Goal: Information Seeking & Learning: Learn about a topic

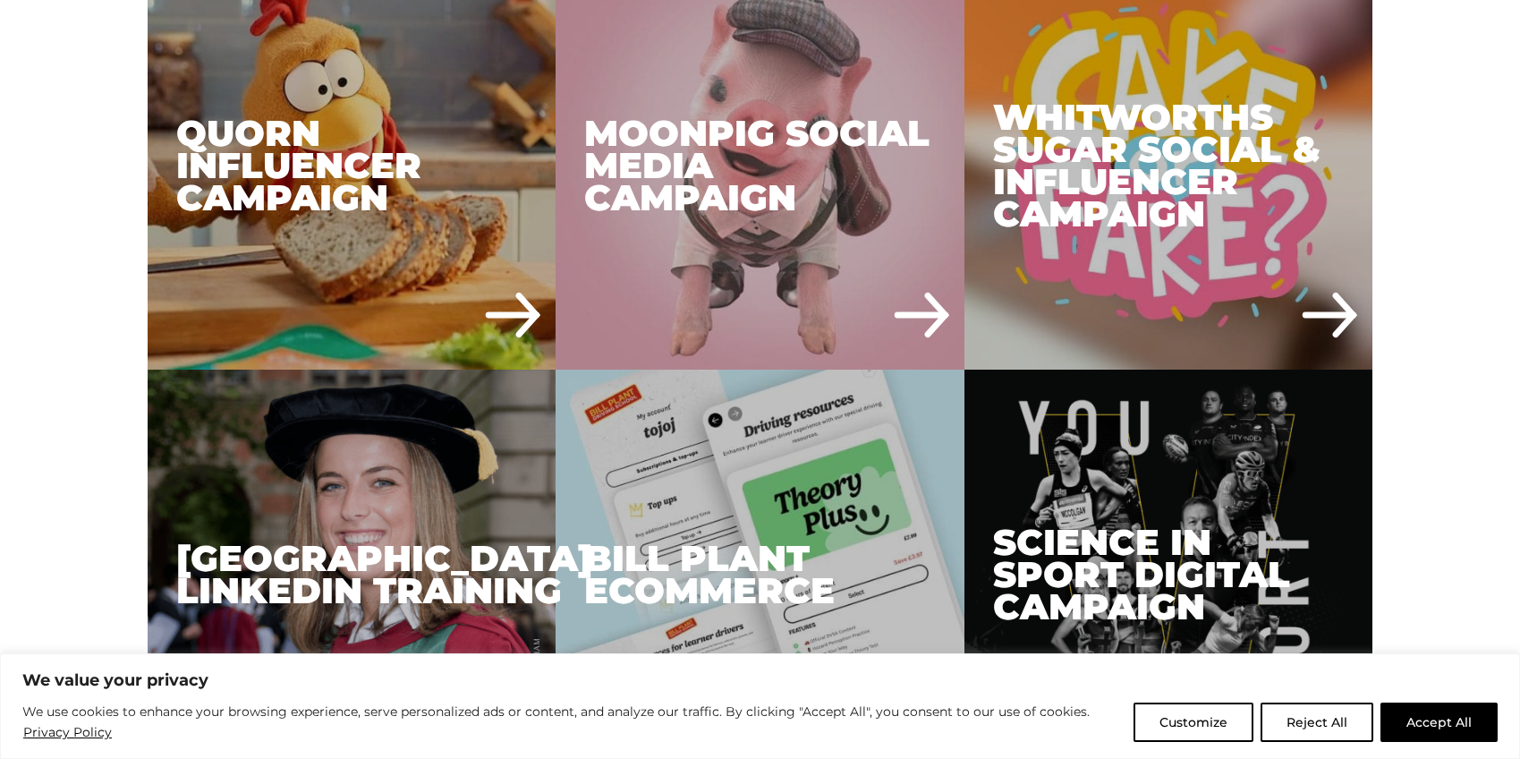
scroll to position [3077, 0]
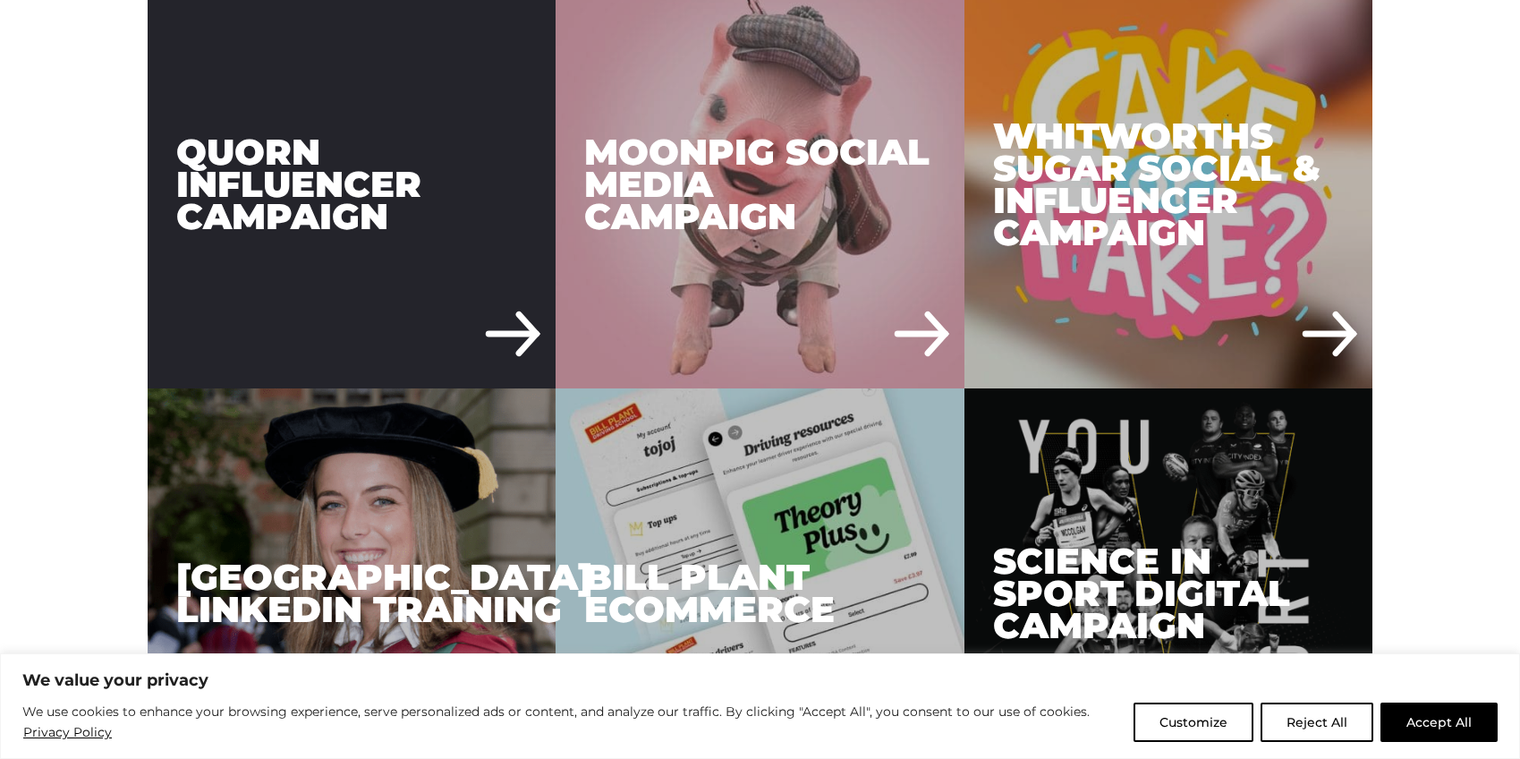
click at [377, 175] on div "Quorn Influencer Campaign" at bounding box center [352, 184] width 409 height 409
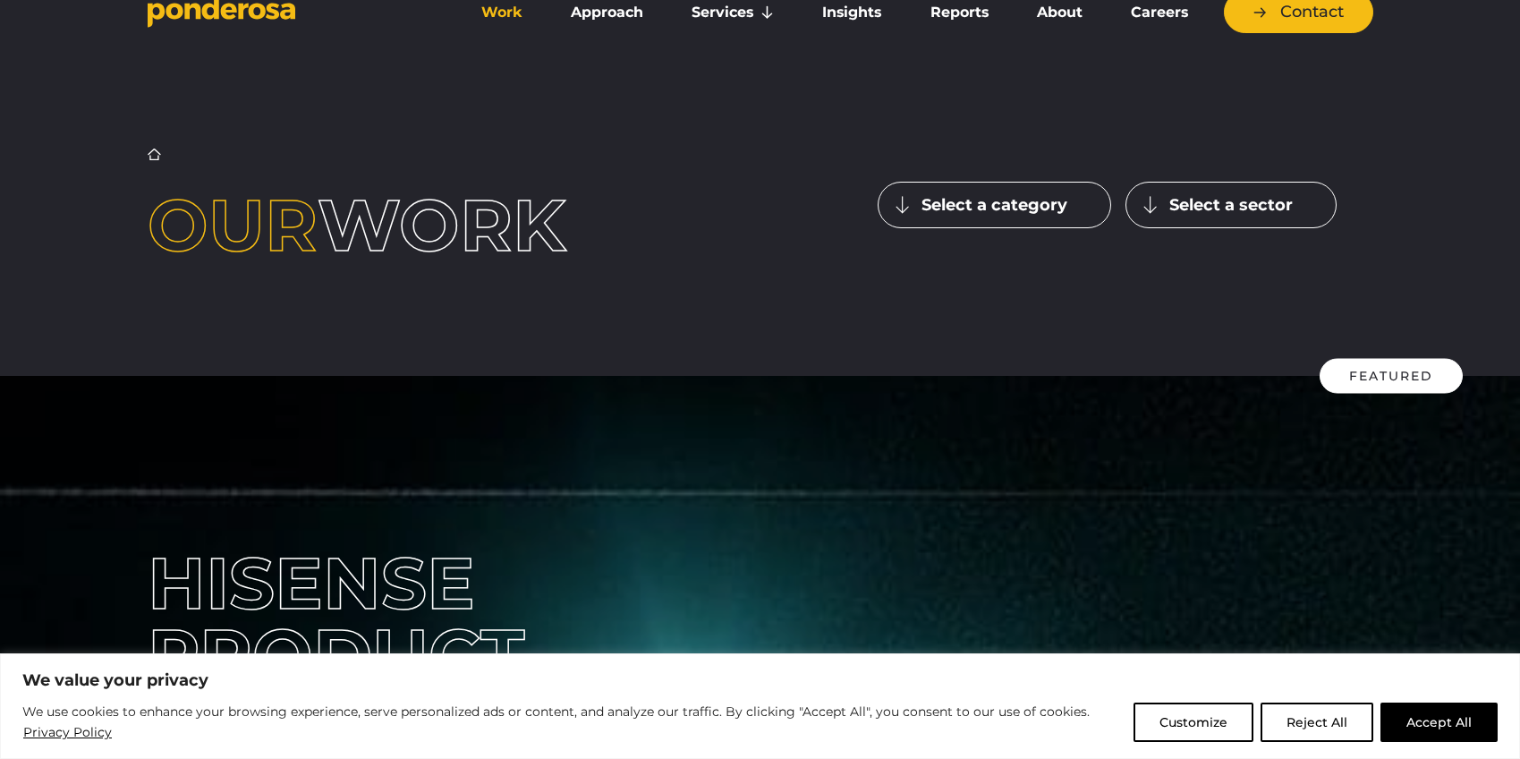
scroll to position [0, 0]
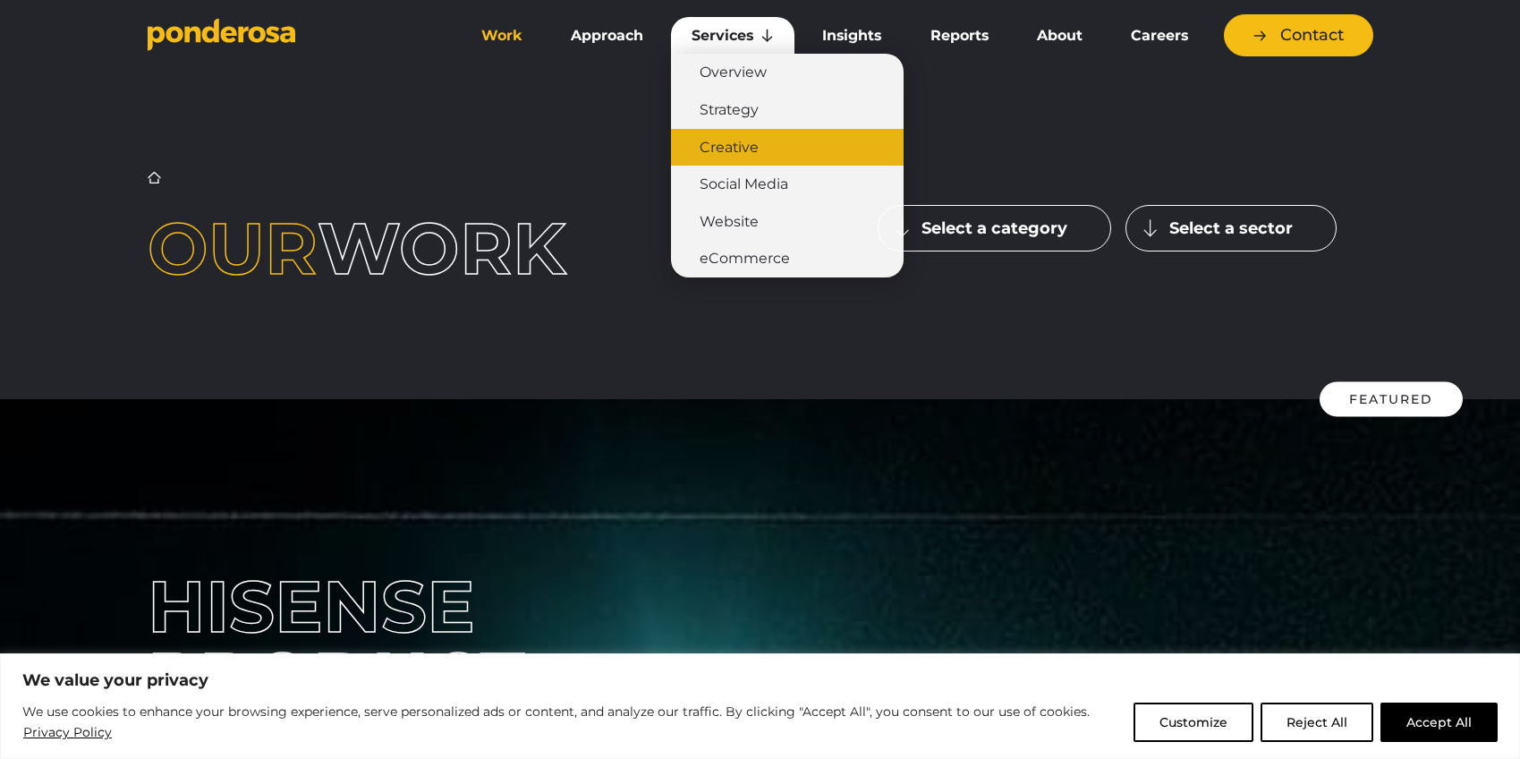
click at [726, 139] on link "Creative" at bounding box center [787, 148] width 233 height 38
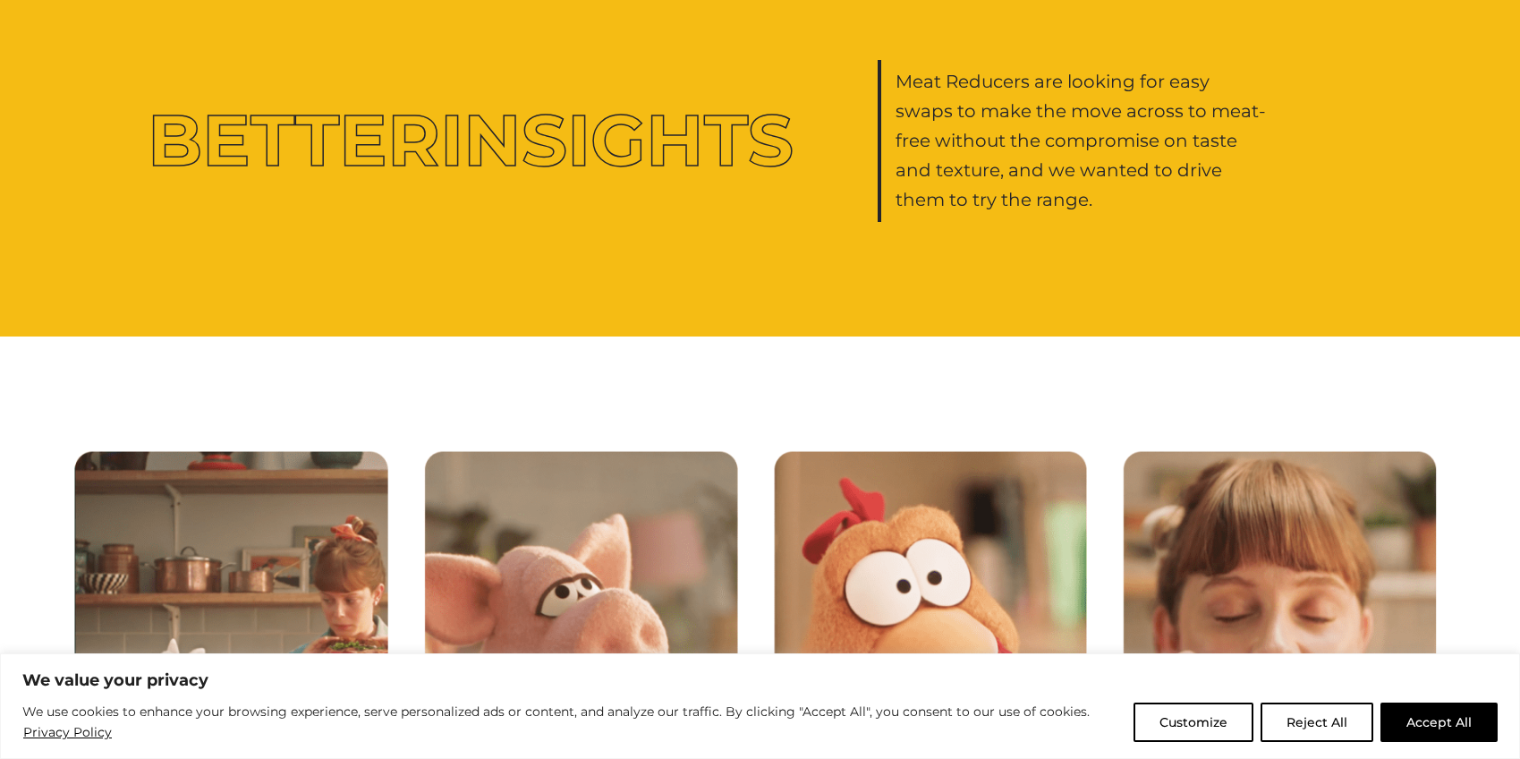
scroll to position [1699, 0]
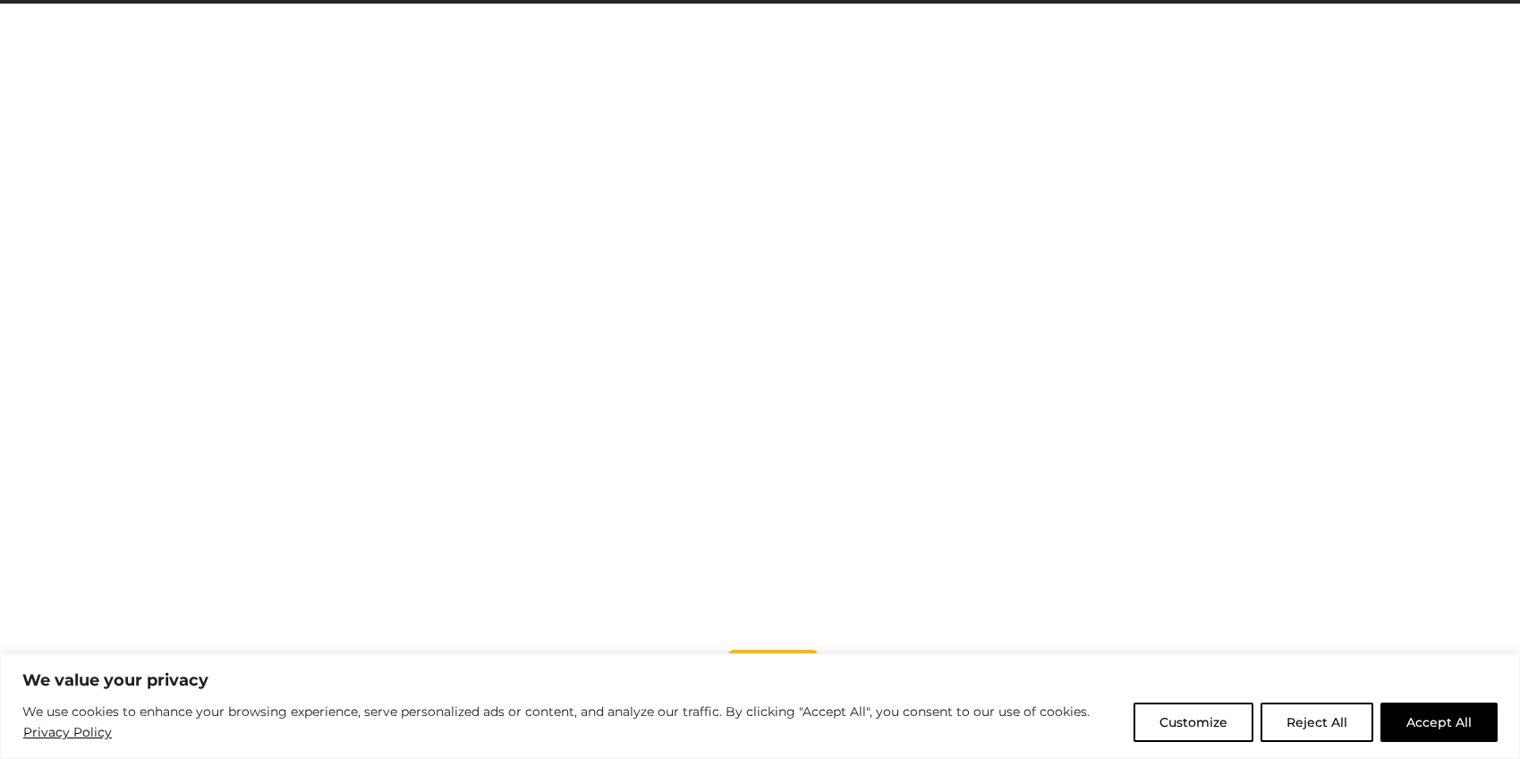
scroll to position [566, 0]
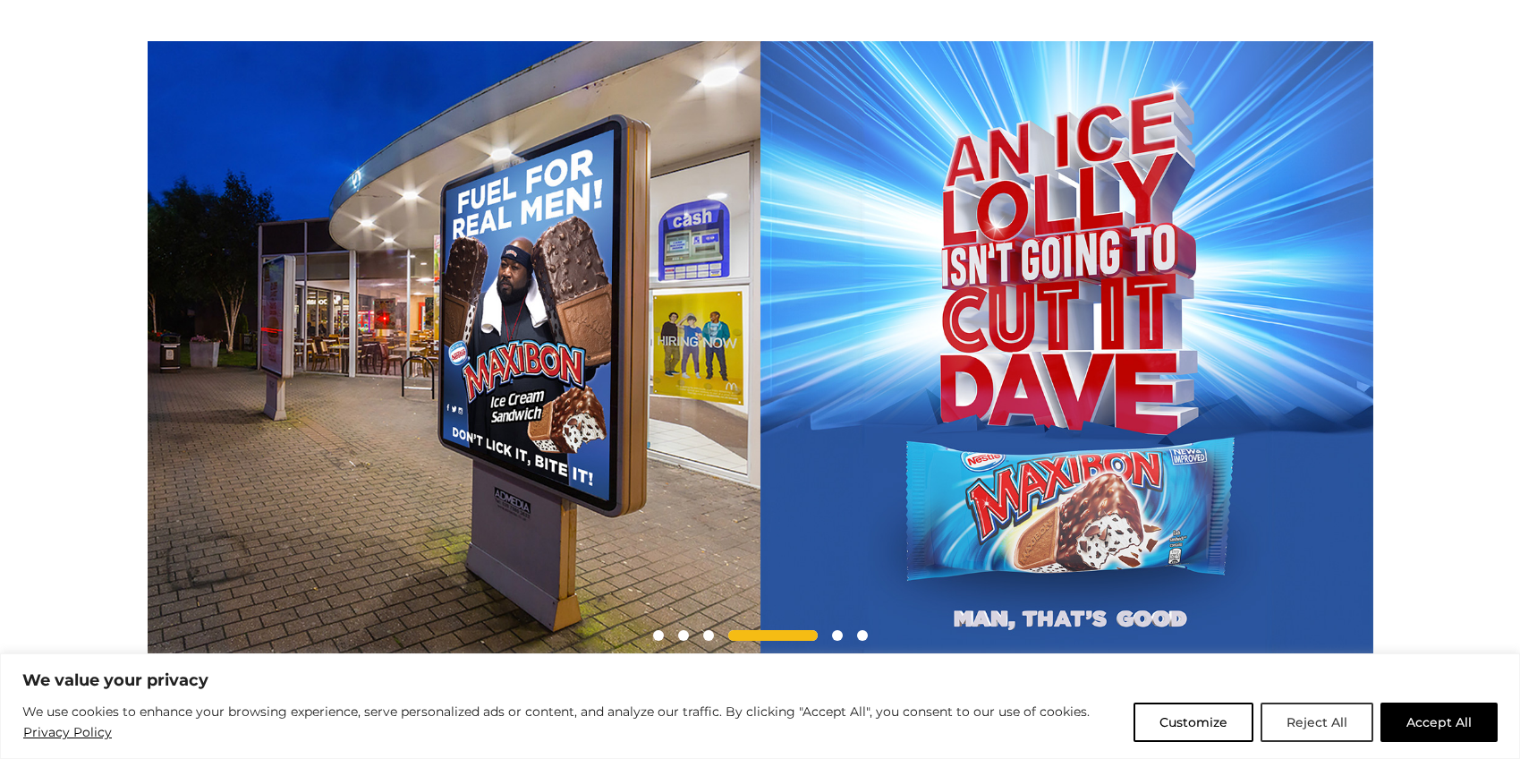
click at [1318, 720] on button "Reject All" at bounding box center [1316, 721] width 113 height 39
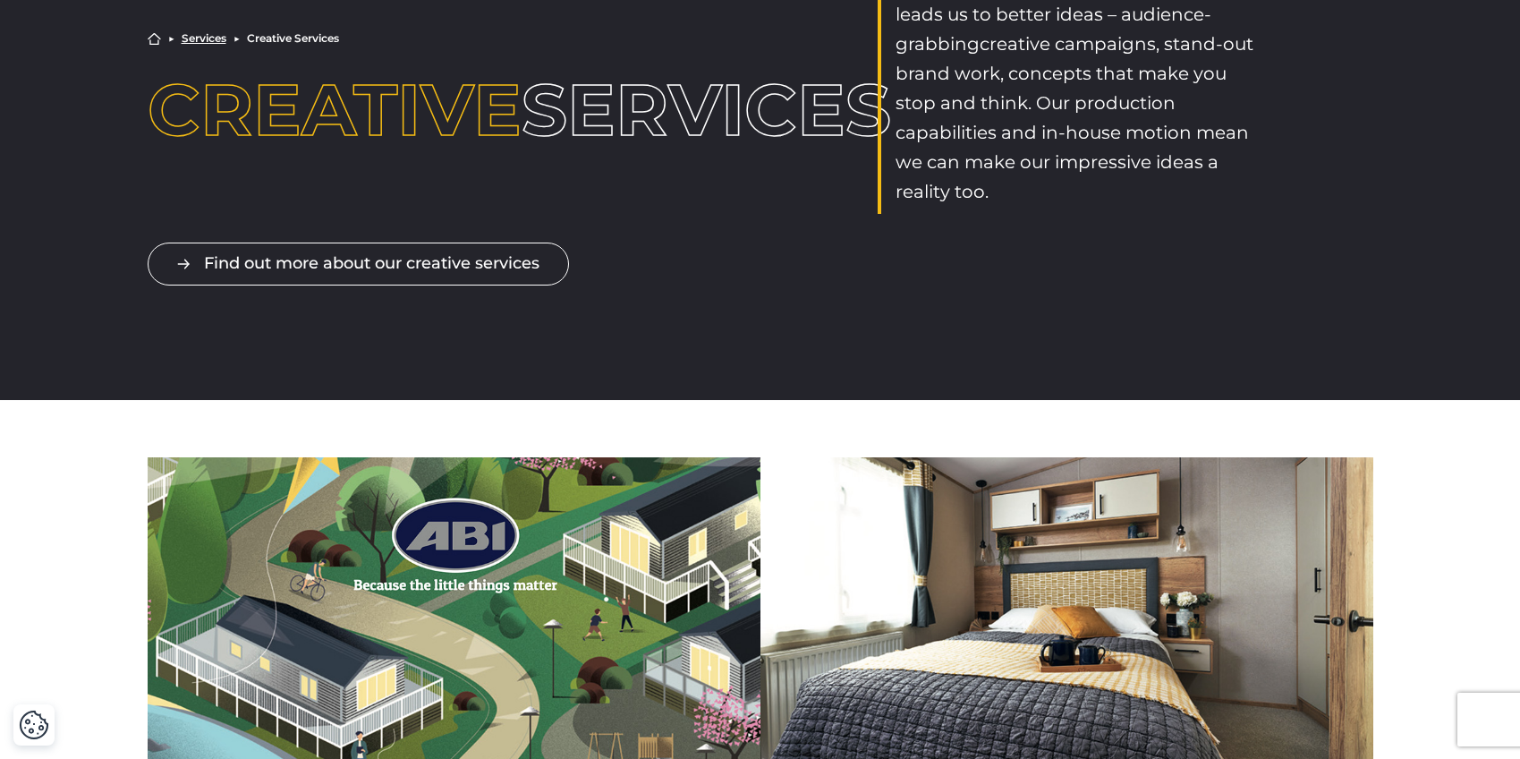
scroll to position [0, 0]
